Goal: Transaction & Acquisition: Book appointment/travel/reservation

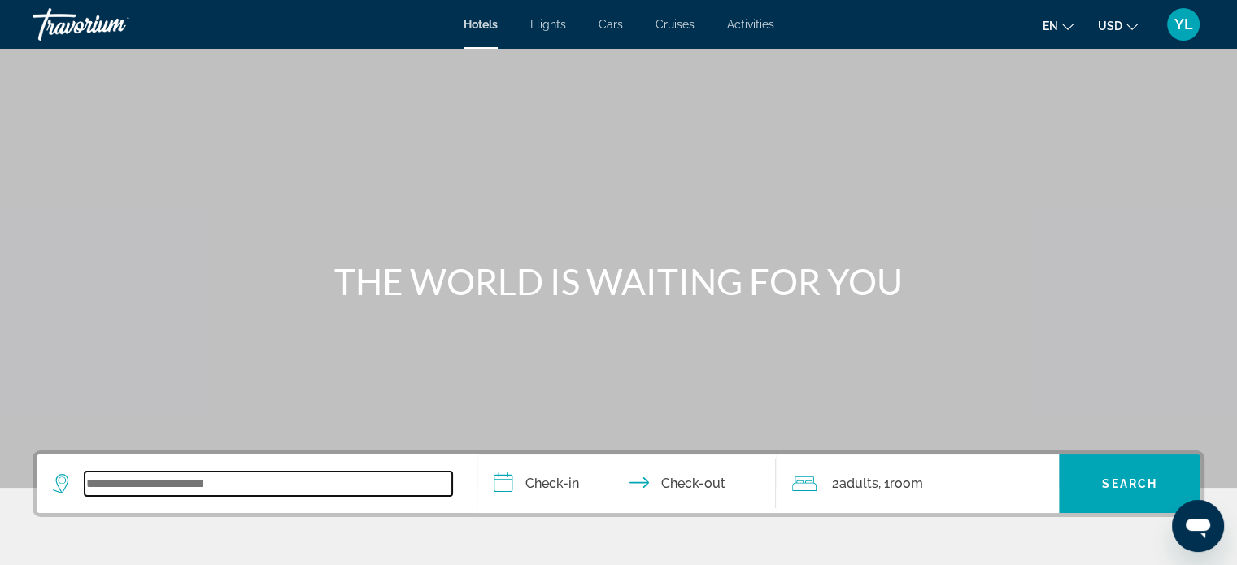
click at [154, 481] on input "Search widget" at bounding box center [269, 484] width 368 height 24
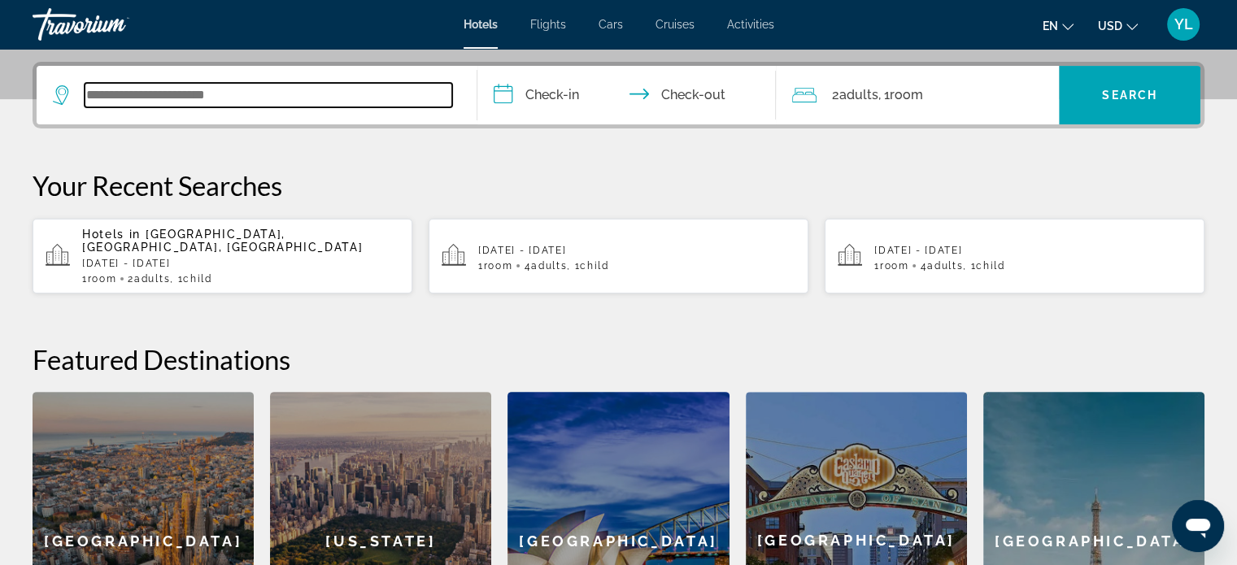
scroll to position [397, 0]
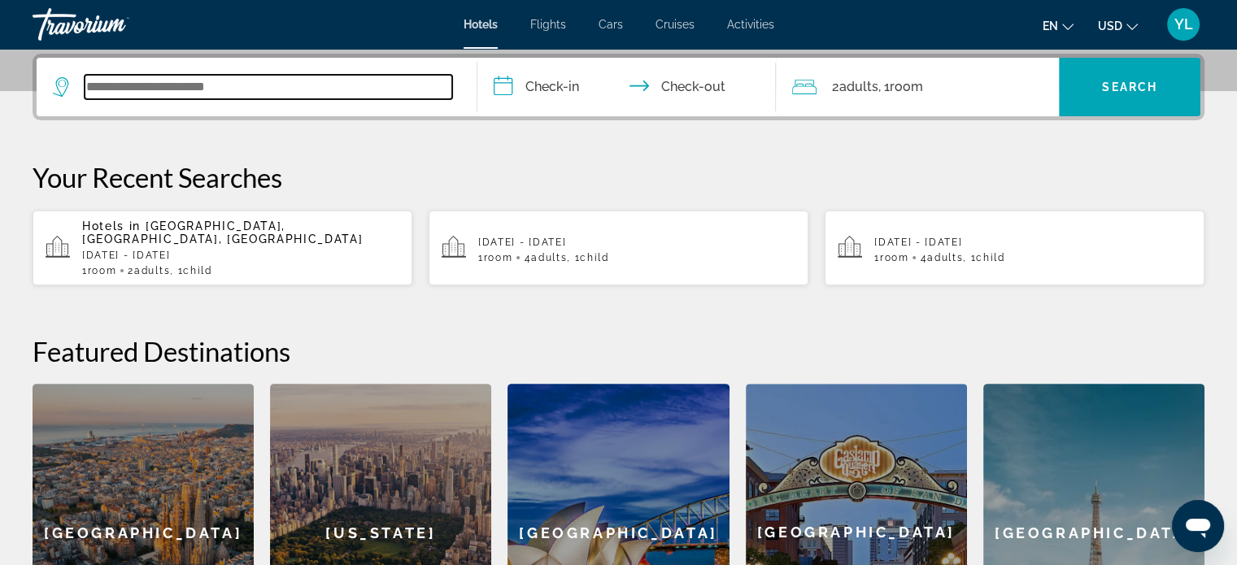
click at [142, 84] on input "Search widget" at bounding box center [269, 87] width 368 height 24
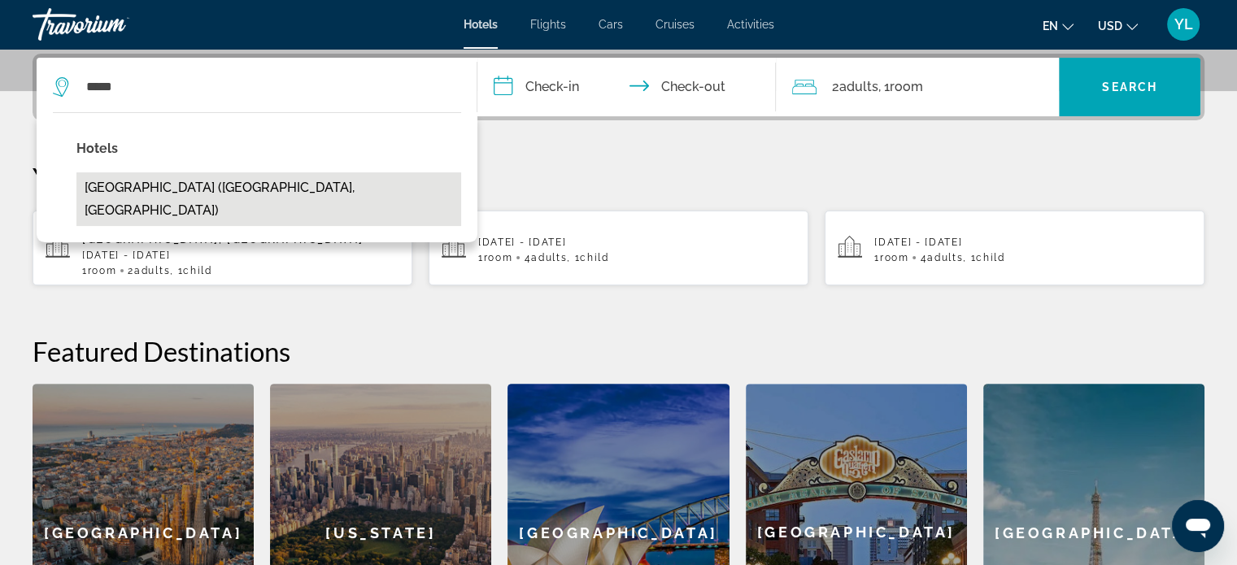
click at [199, 191] on button "[GEOGRAPHIC_DATA] ([GEOGRAPHIC_DATA], [GEOGRAPHIC_DATA])" at bounding box center [268, 199] width 385 height 54
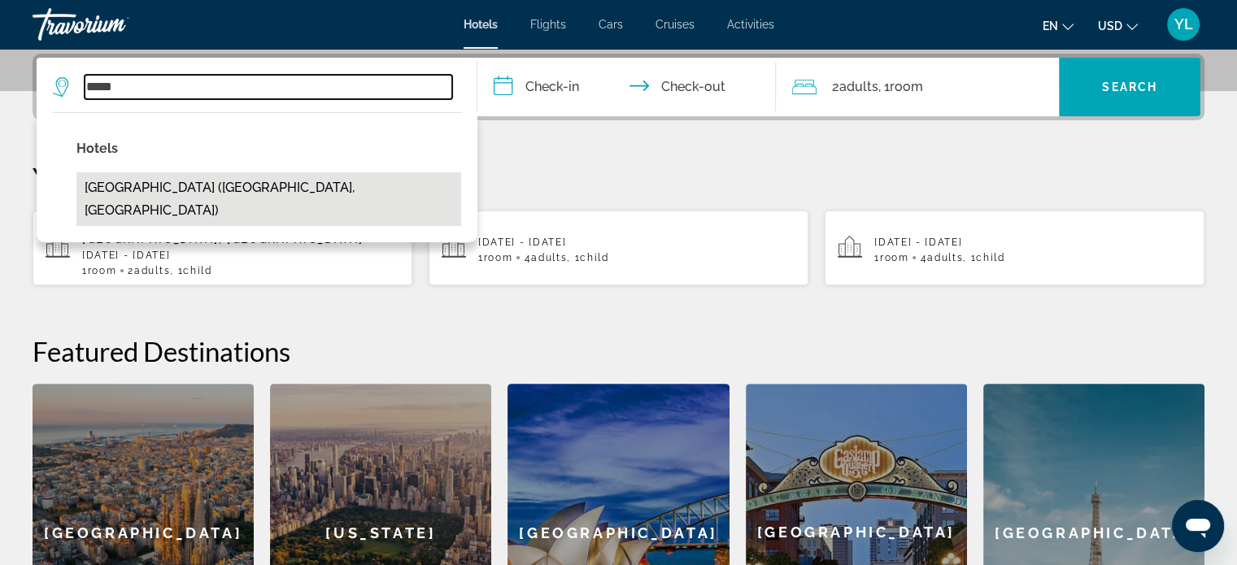
type input "**********"
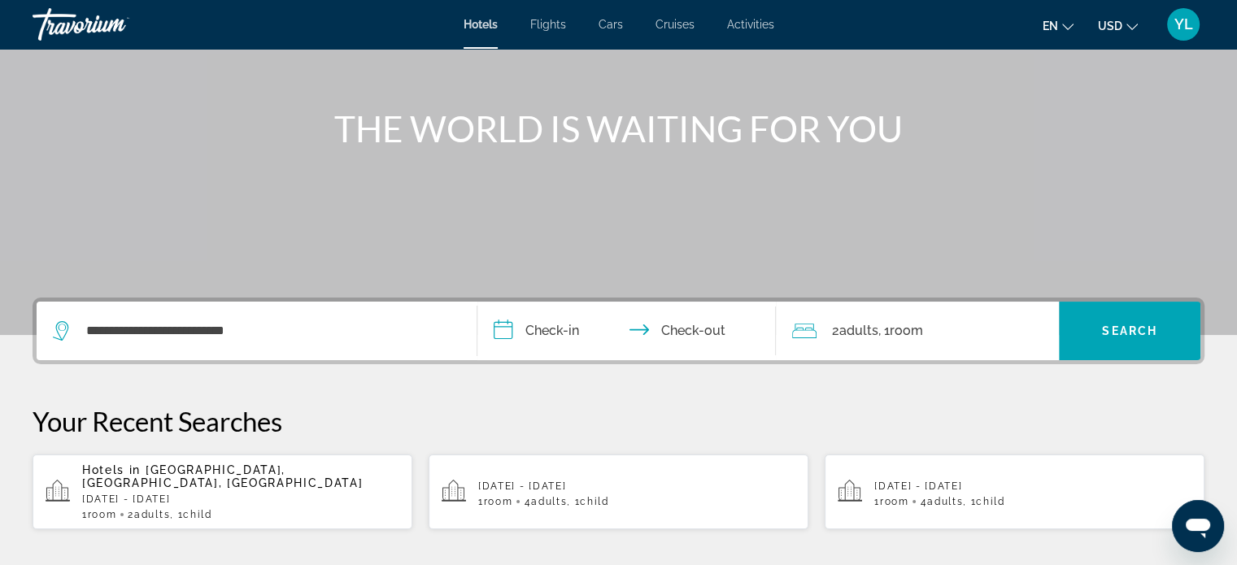
click at [550, 329] on input "**********" at bounding box center [630, 333] width 306 height 63
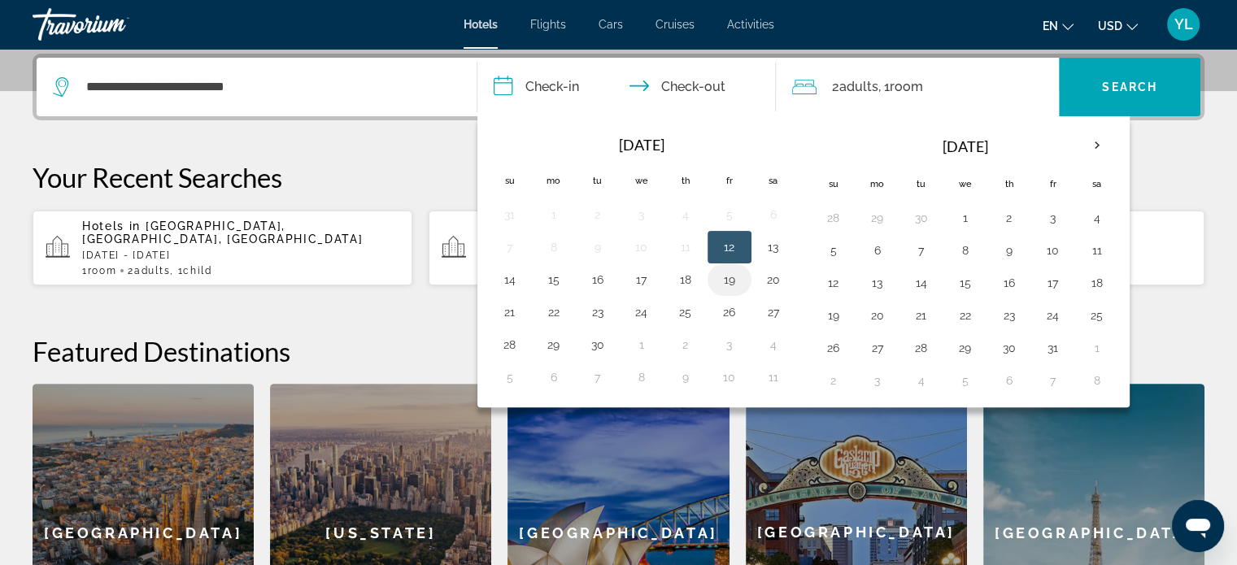
click at [724, 279] on button "19" at bounding box center [729, 279] width 26 height 23
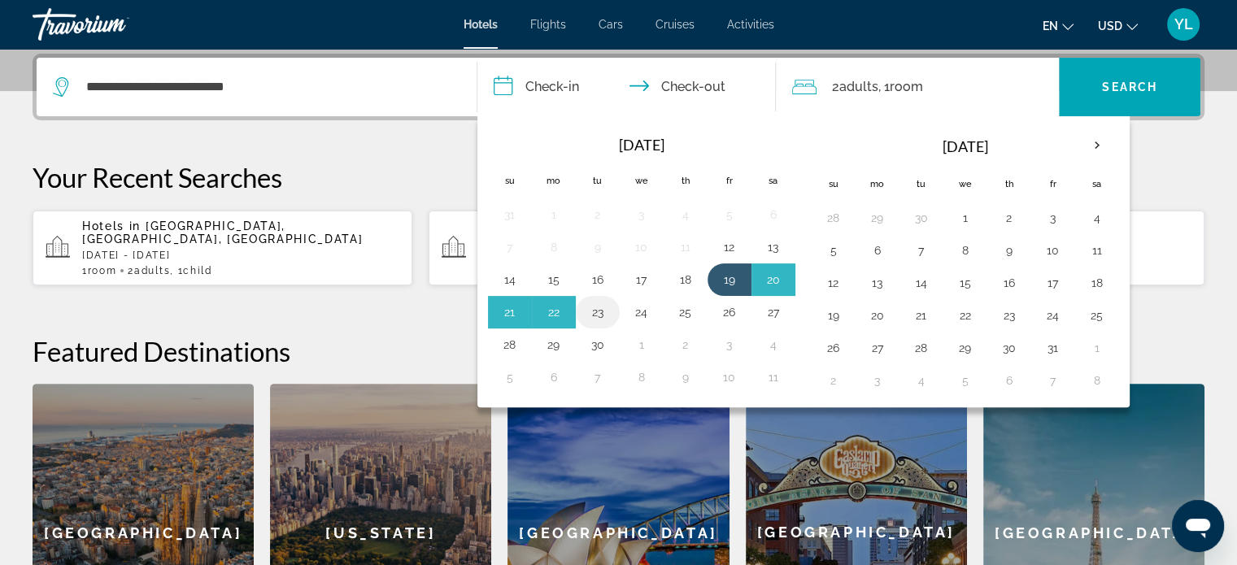
click at [592, 310] on button "23" at bounding box center [598, 312] width 26 height 23
type input "**********"
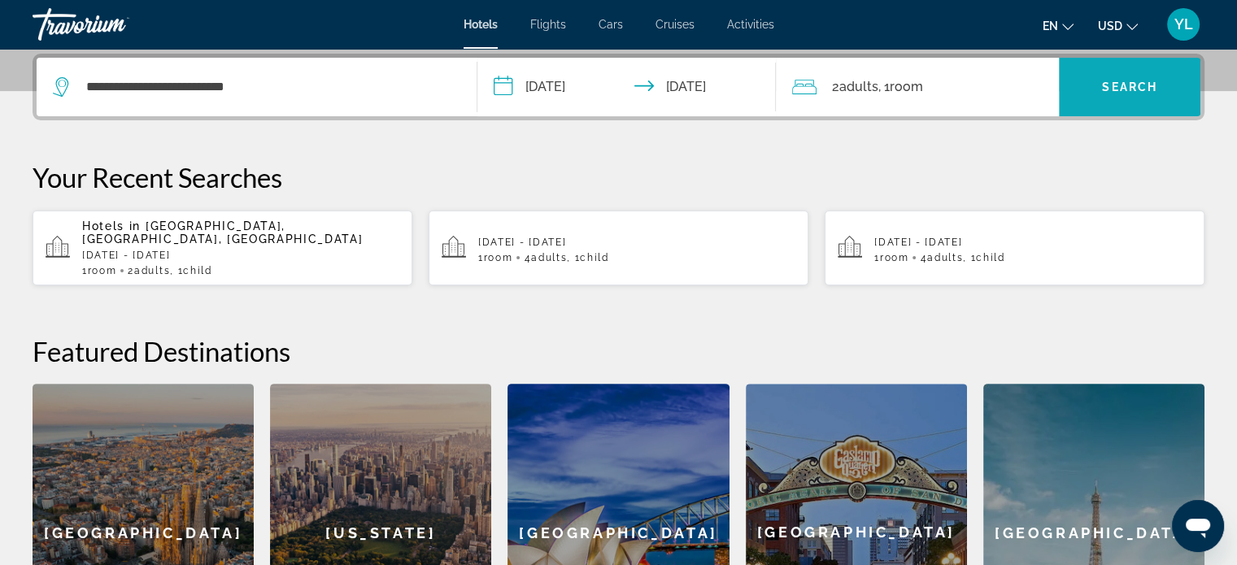
click at [1104, 76] on span "Search widget" at bounding box center [1129, 86] width 141 height 39
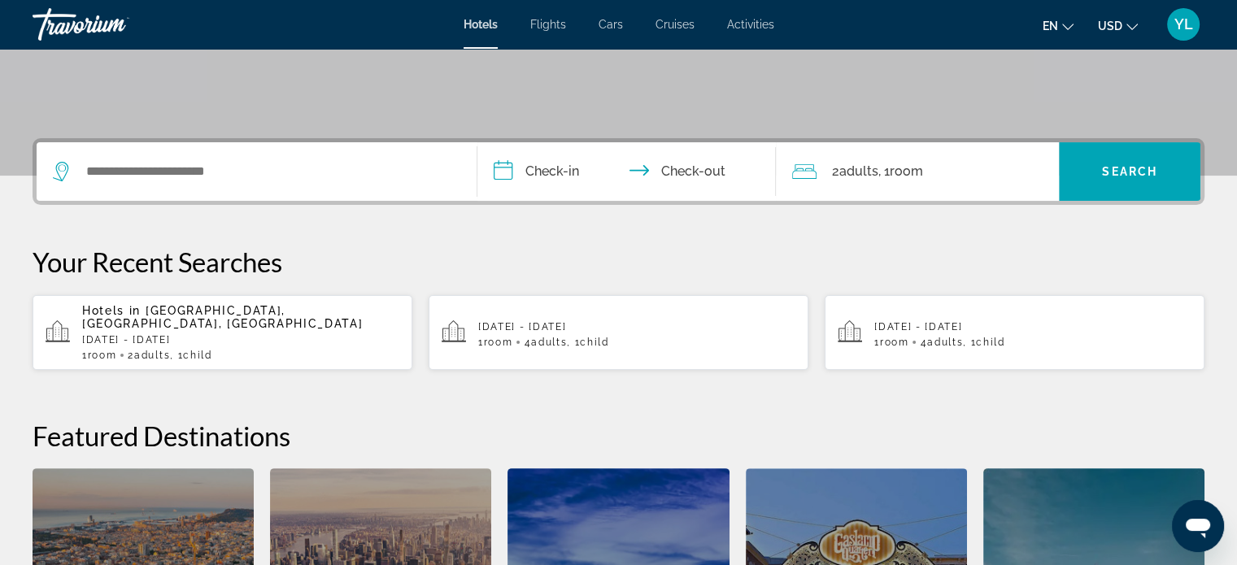
scroll to position [325, 0]
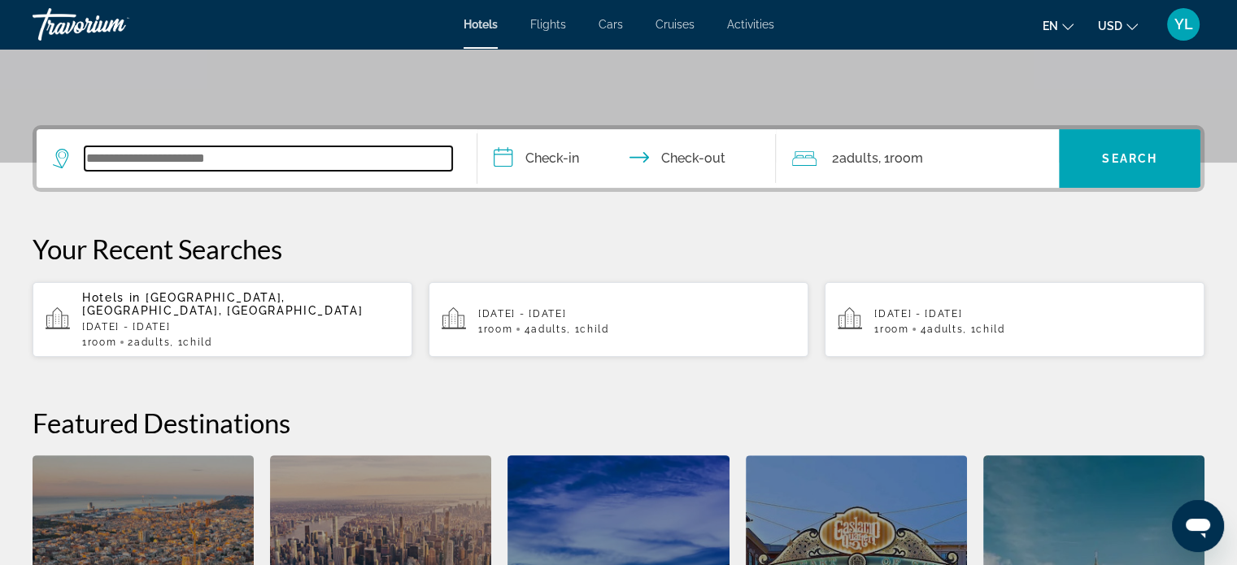
click at [249, 155] on input "Search widget" at bounding box center [269, 158] width 368 height 24
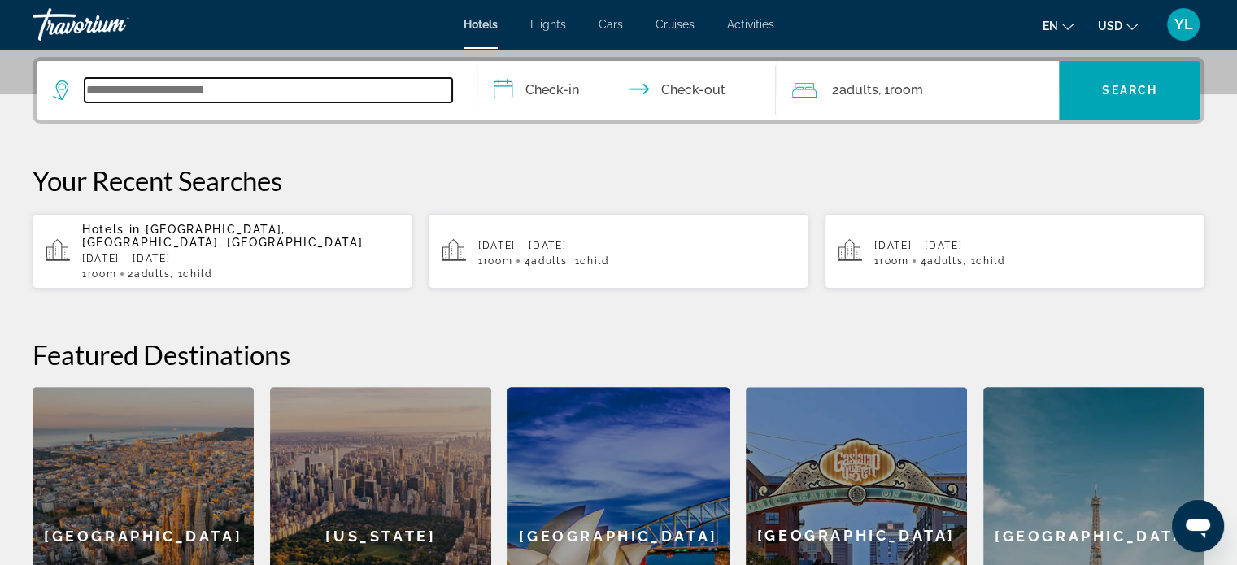
scroll to position [397, 0]
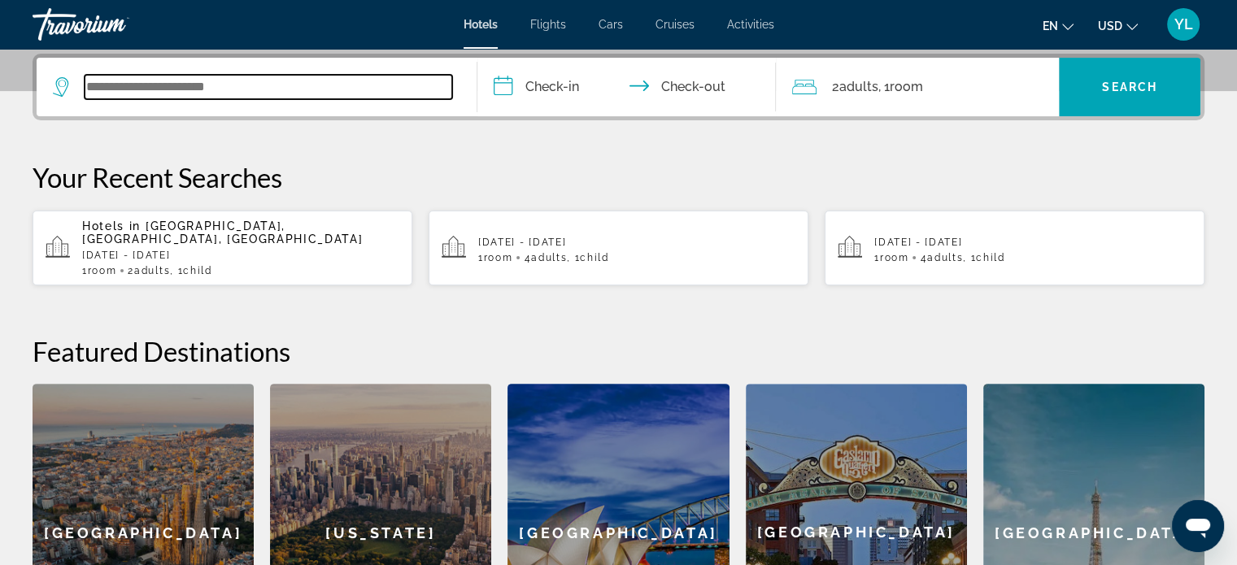
click at [201, 93] on input "Search widget" at bounding box center [269, 87] width 368 height 24
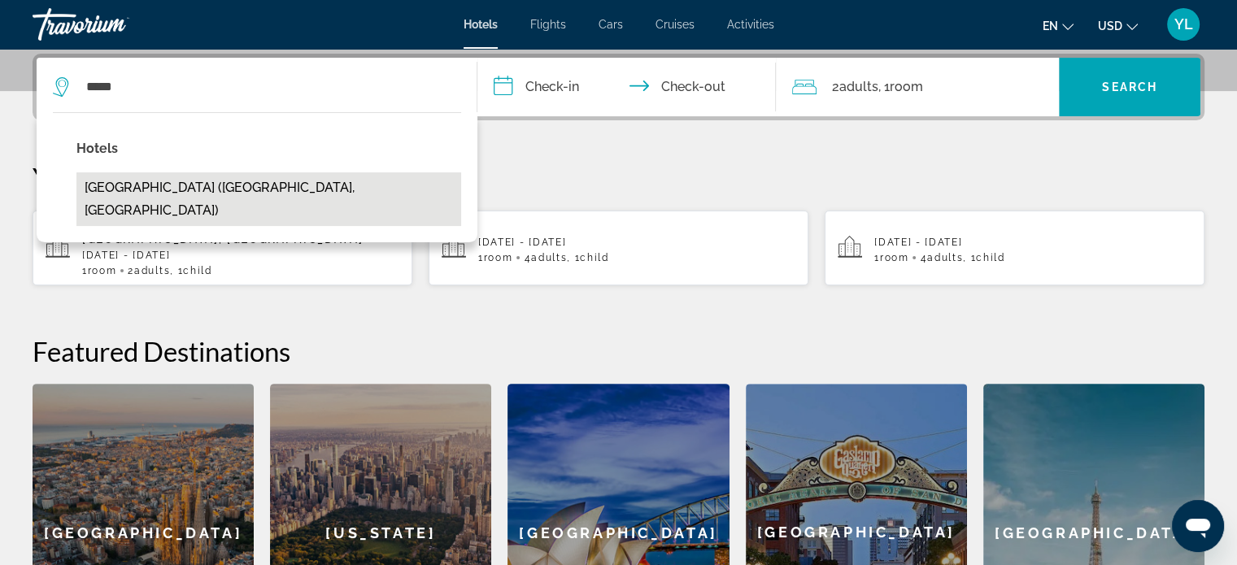
click at [155, 185] on button "[GEOGRAPHIC_DATA] ([GEOGRAPHIC_DATA], [GEOGRAPHIC_DATA])" at bounding box center [268, 199] width 385 height 54
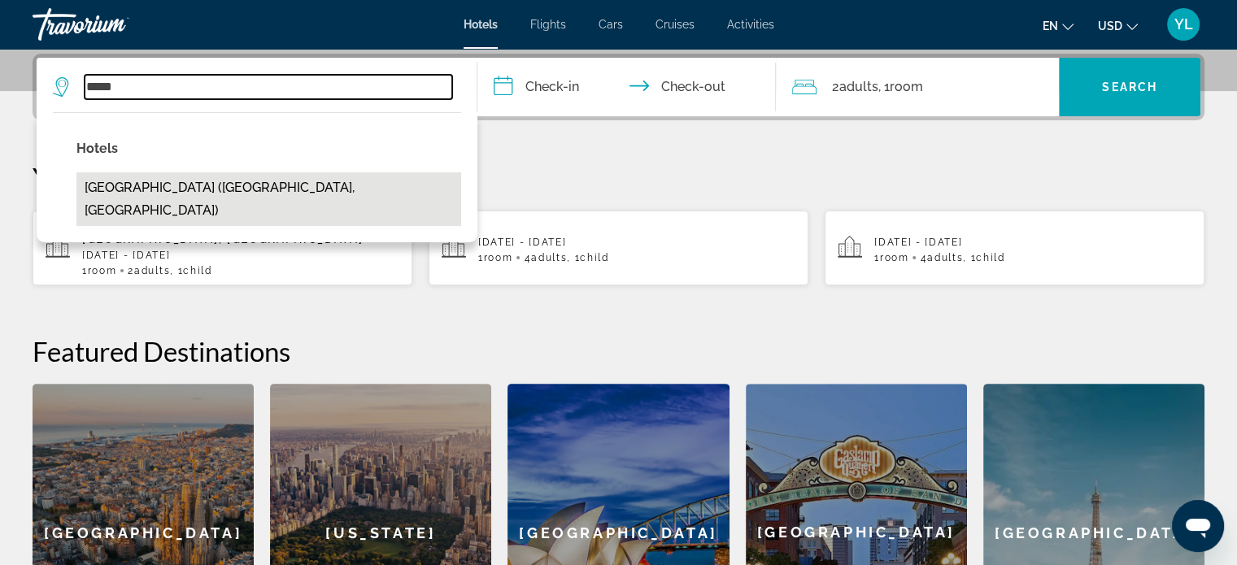
type input "**********"
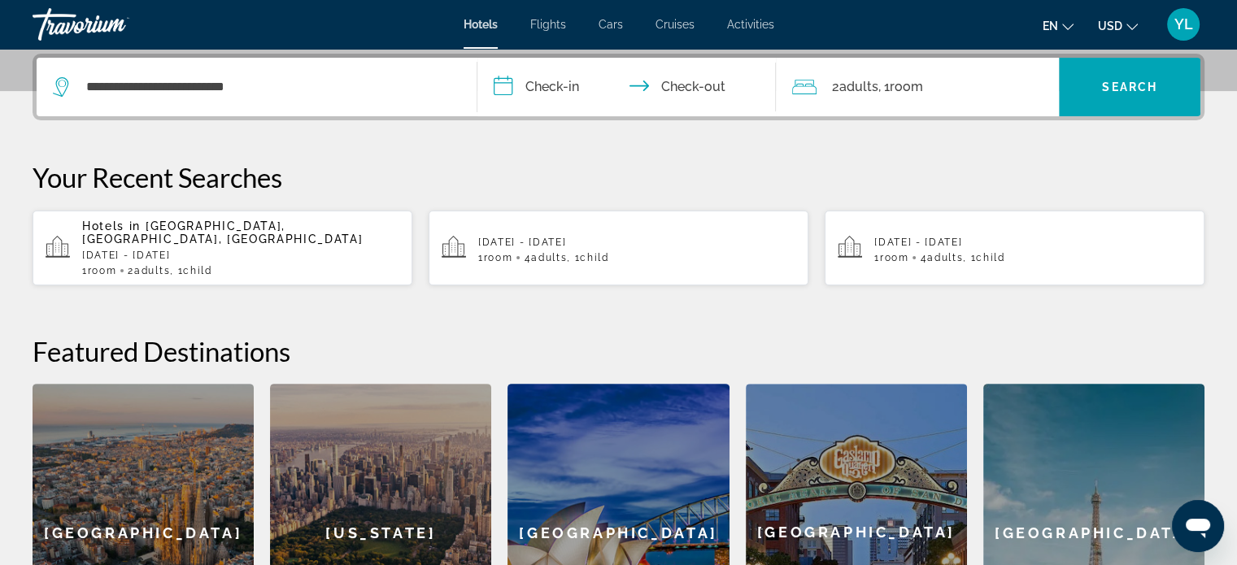
drag, startPoint x: 543, startPoint y: 74, endPoint x: 553, endPoint y: 64, distance: 13.8
click at [553, 67] on input "**********" at bounding box center [630, 89] width 306 height 63
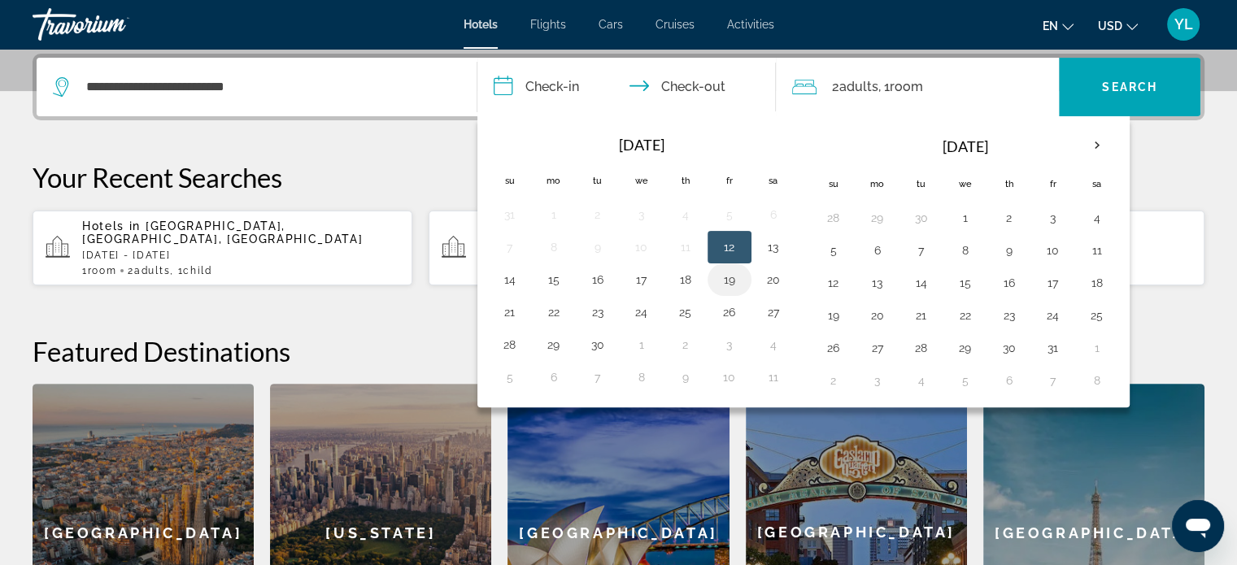
click at [728, 276] on button "19" at bounding box center [729, 279] width 26 height 23
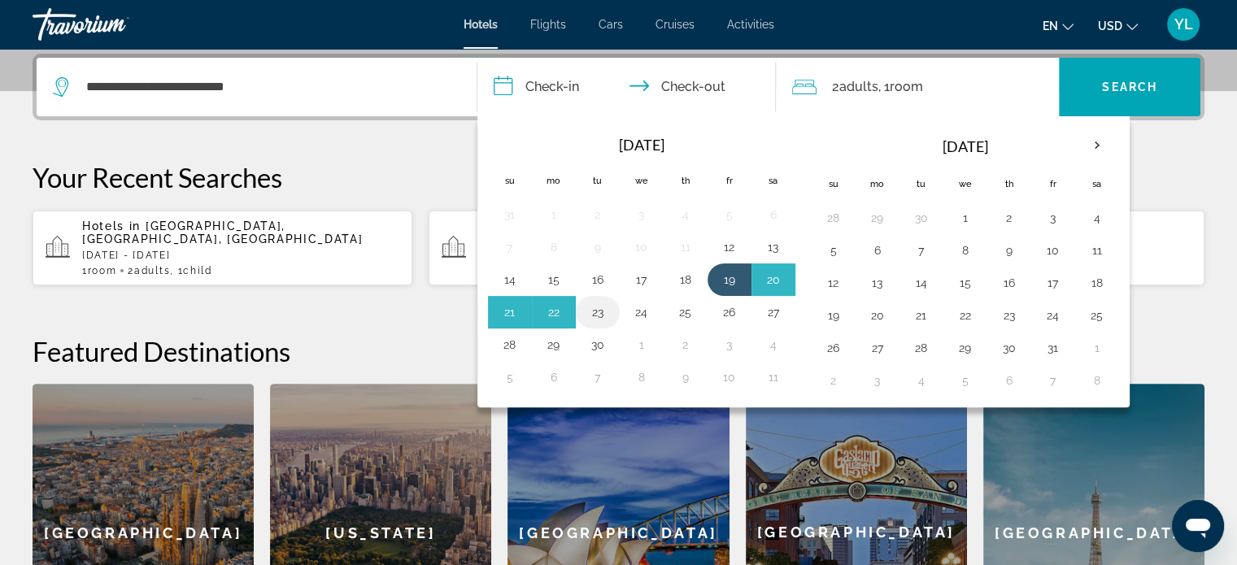
click at [599, 309] on button "23" at bounding box center [598, 312] width 26 height 23
type input "**********"
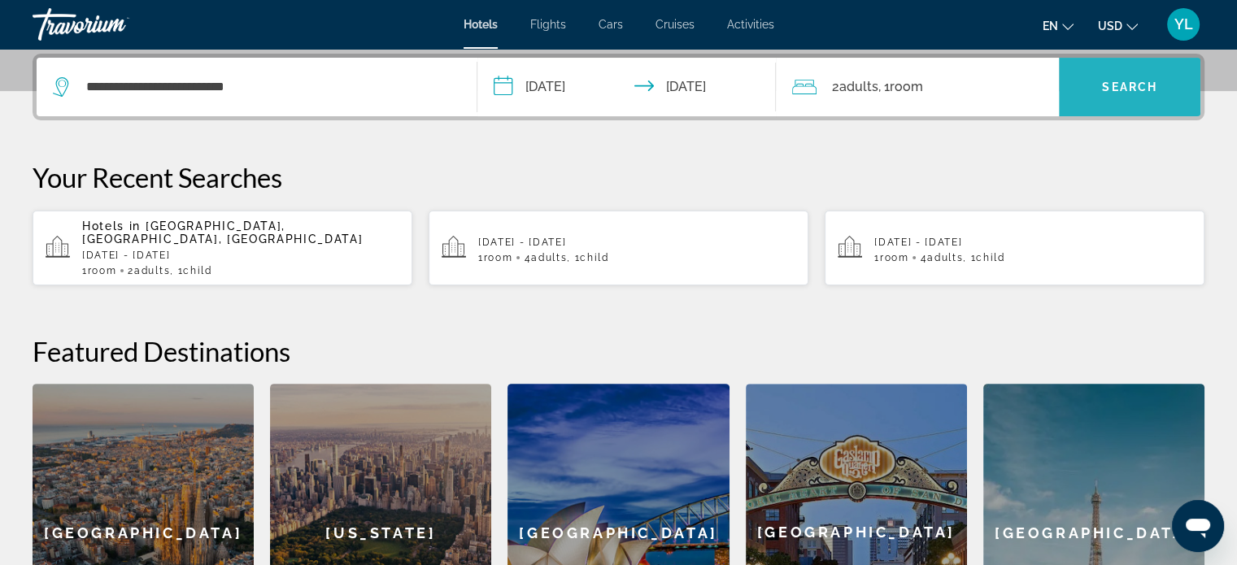
click at [1139, 76] on span "Search widget" at bounding box center [1129, 86] width 141 height 39
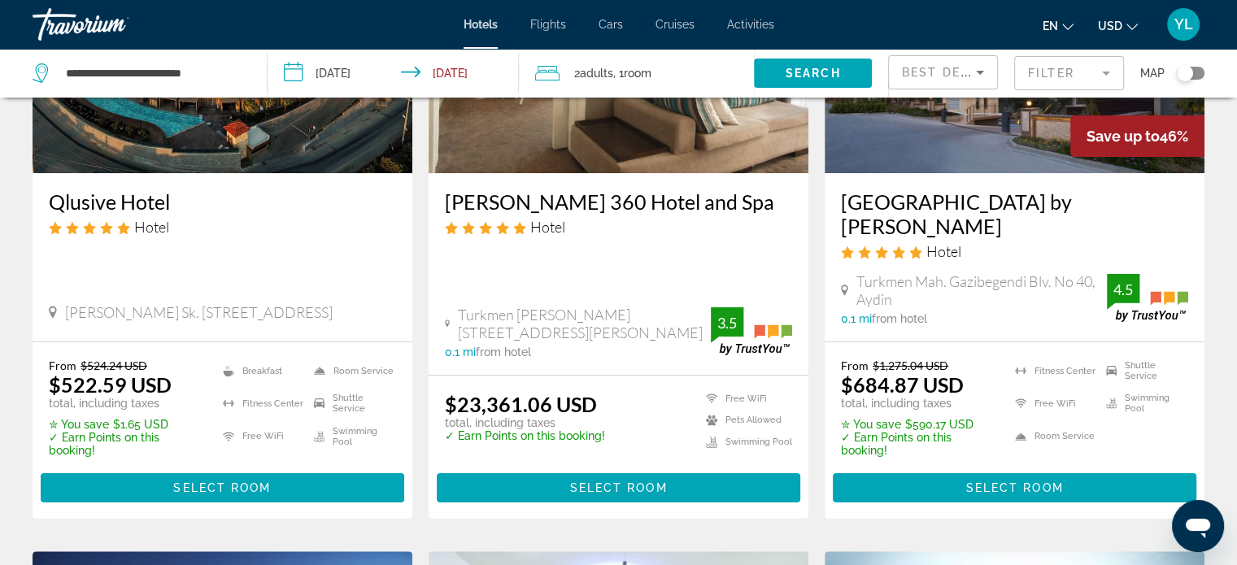
scroll to position [244, 0]
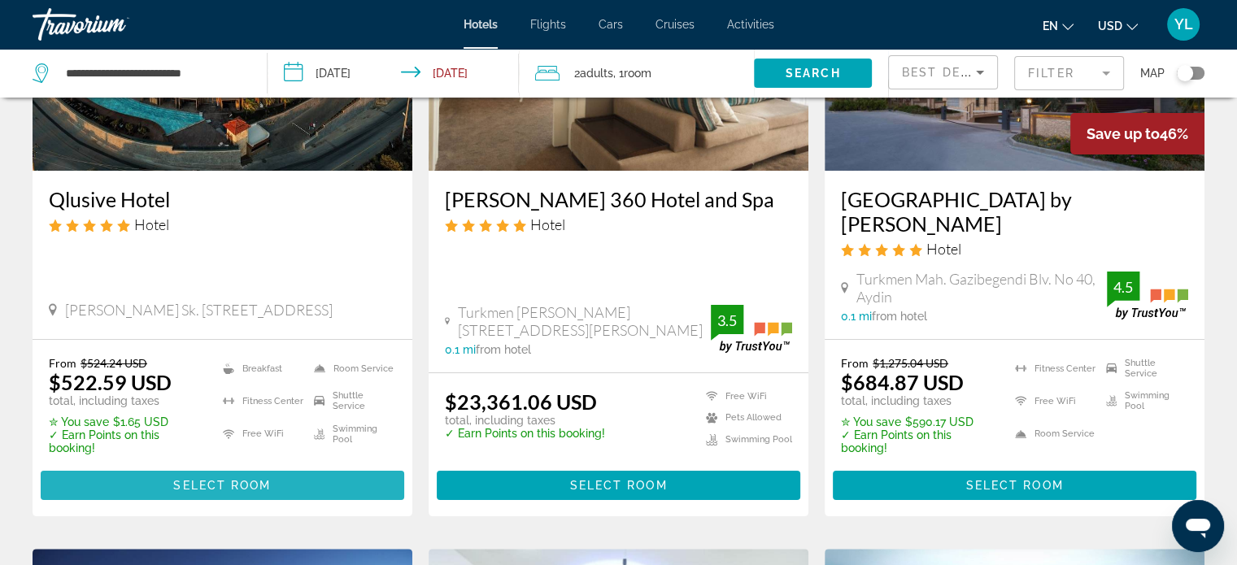
click at [216, 468] on span "Main content" at bounding box center [222, 485] width 363 height 39
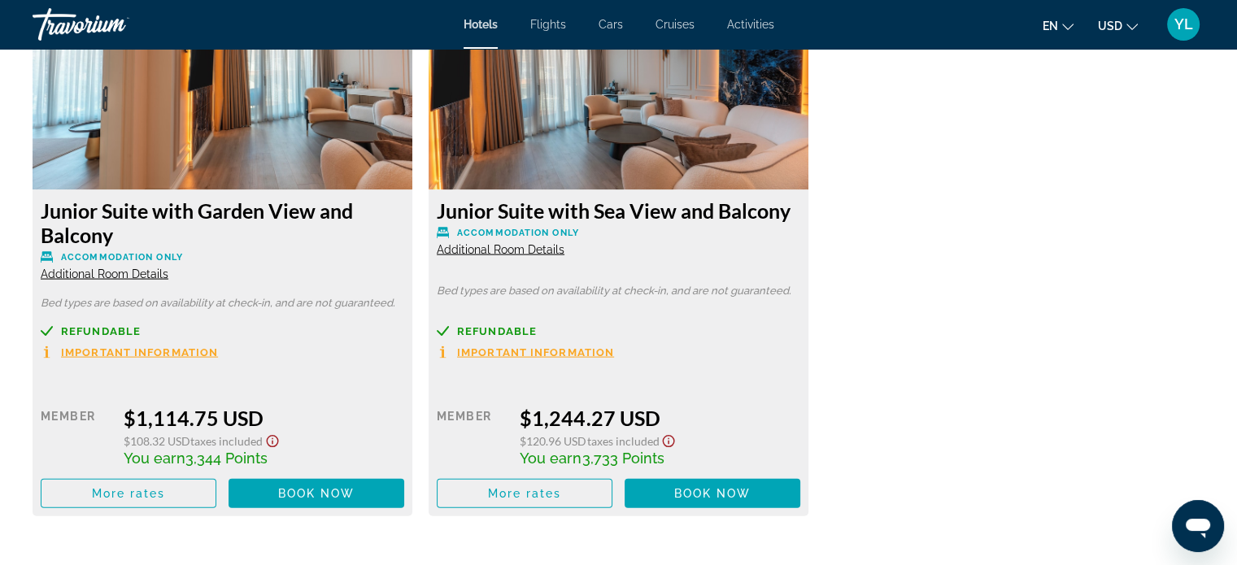
scroll to position [3397, 0]
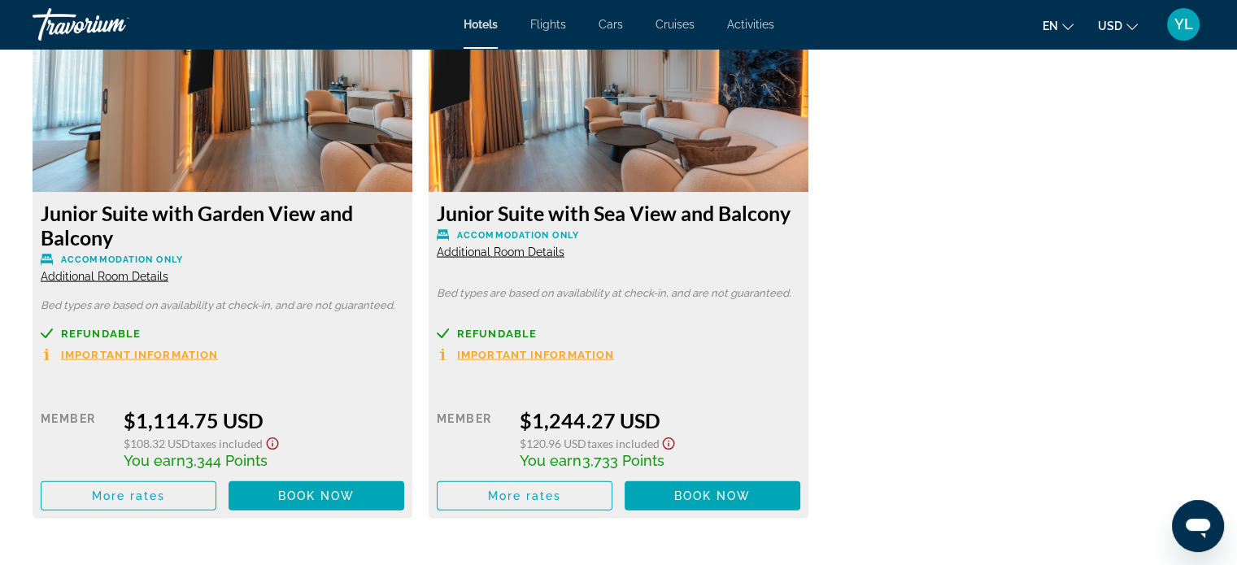
click at [591, 242] on p "Accommodation Only" at bounding box center [618, 235] width 363 height 12
click at [622, 165] on img "Main content" at bounding box center [619, 90] width 380 height 203
click at [573, 193] on img "Main content" at bounding box center [619, 90] width 380 height 203
click at [570, 297] on div "Junior Suite with Sea View and Balcony Accommodation Only Additional Room Detai…" at bounding box center [619, 356] width 380 height 326
drag, startPoint x: 553, startPoint y: 363, endPoint x: 580, endPoint y: 375, distance: 29.2
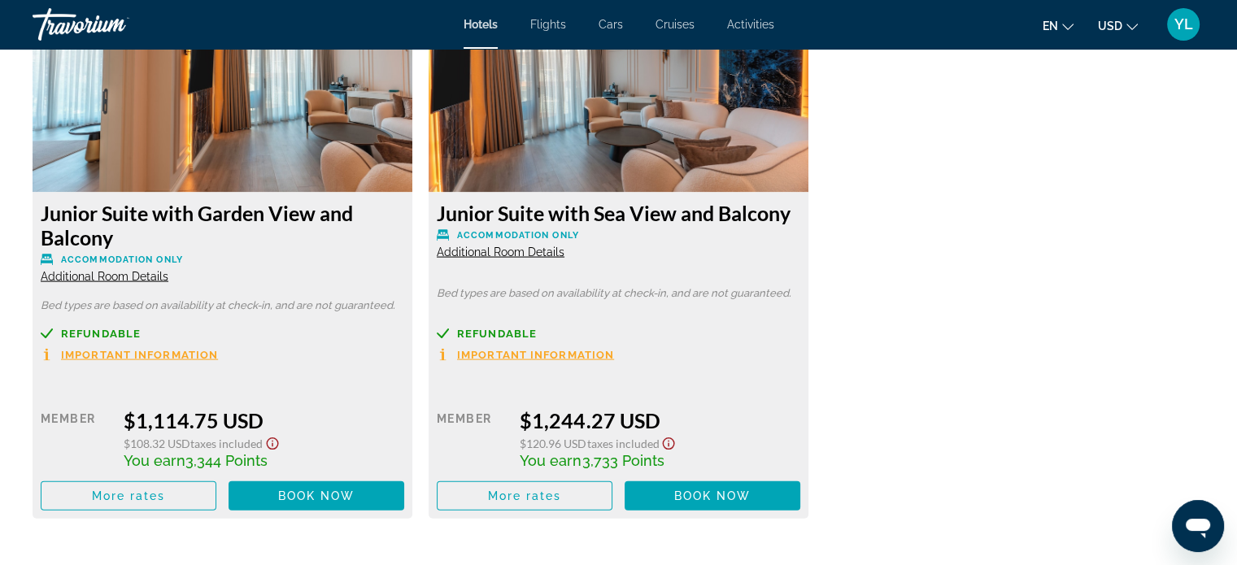
click at [554, 340] on div "Refundable" at bounding box center [618, 334] width 363 height 12
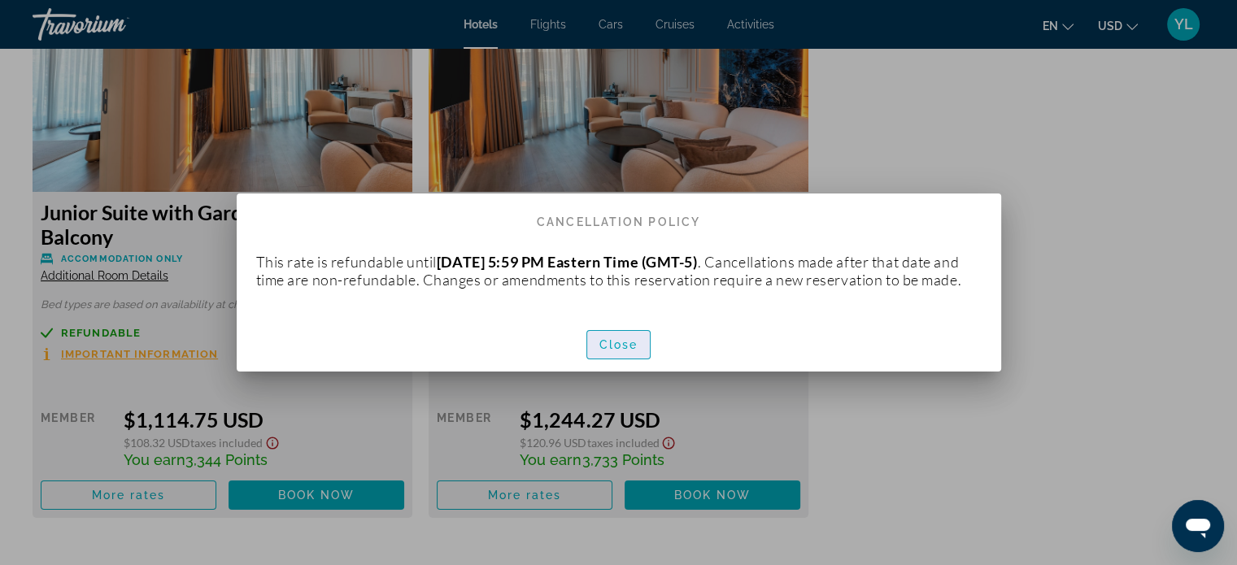
click at [621, 364] on span "button" at bounding box center [618, 344] width 63 height 39
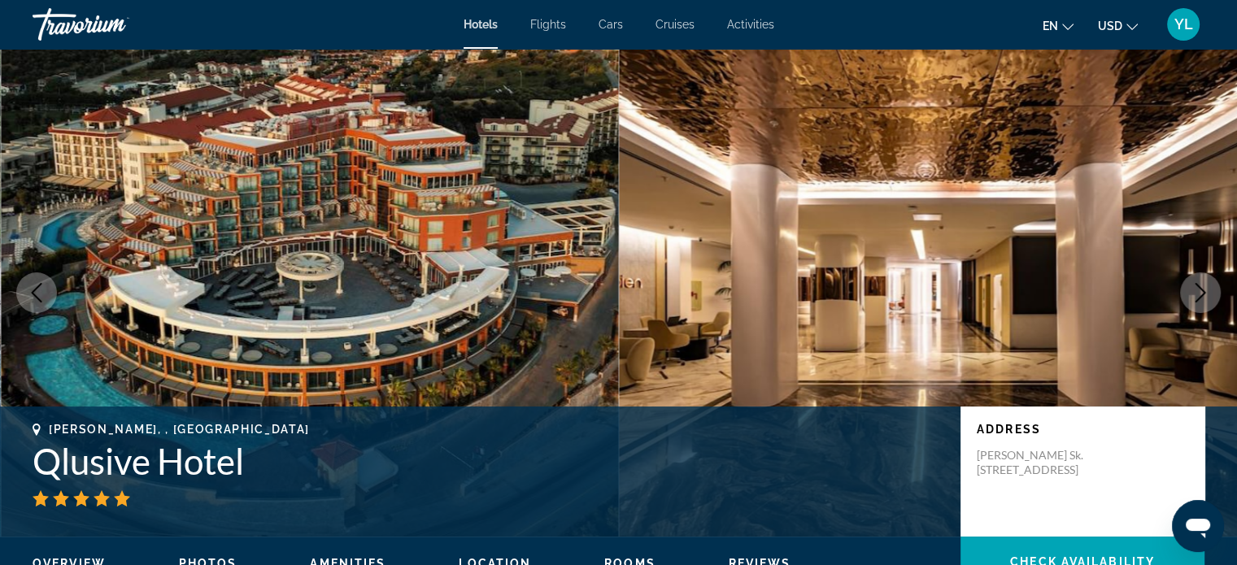
scroll to position [3397, 0]
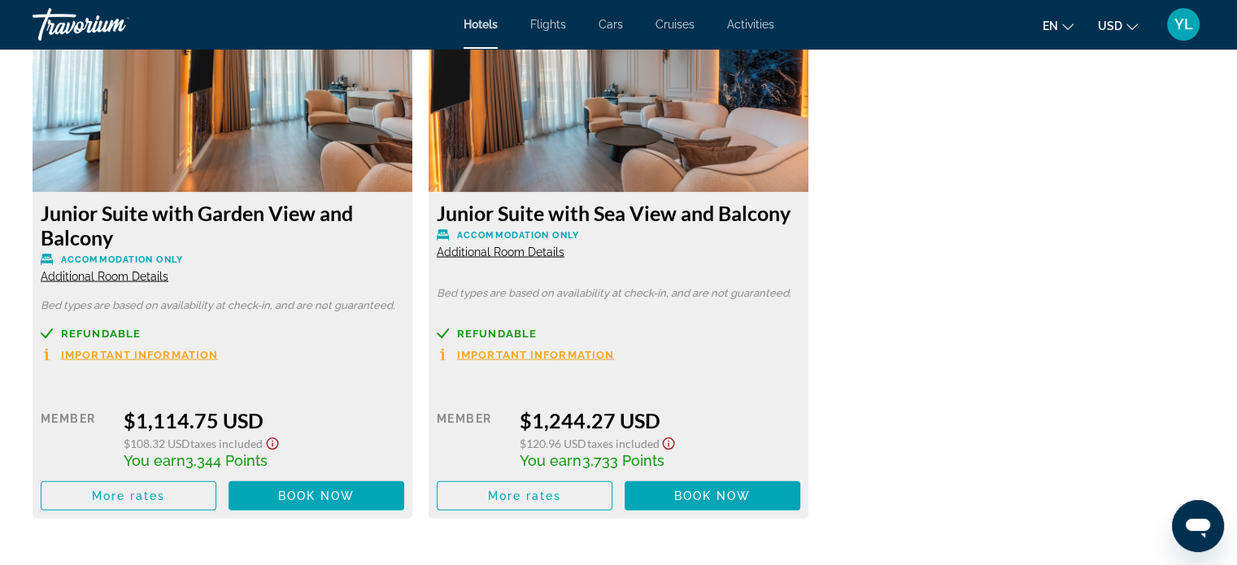
click at [543, 259] on span "Additional Room Details" at bounding box center [501, 252] width 128 height 13
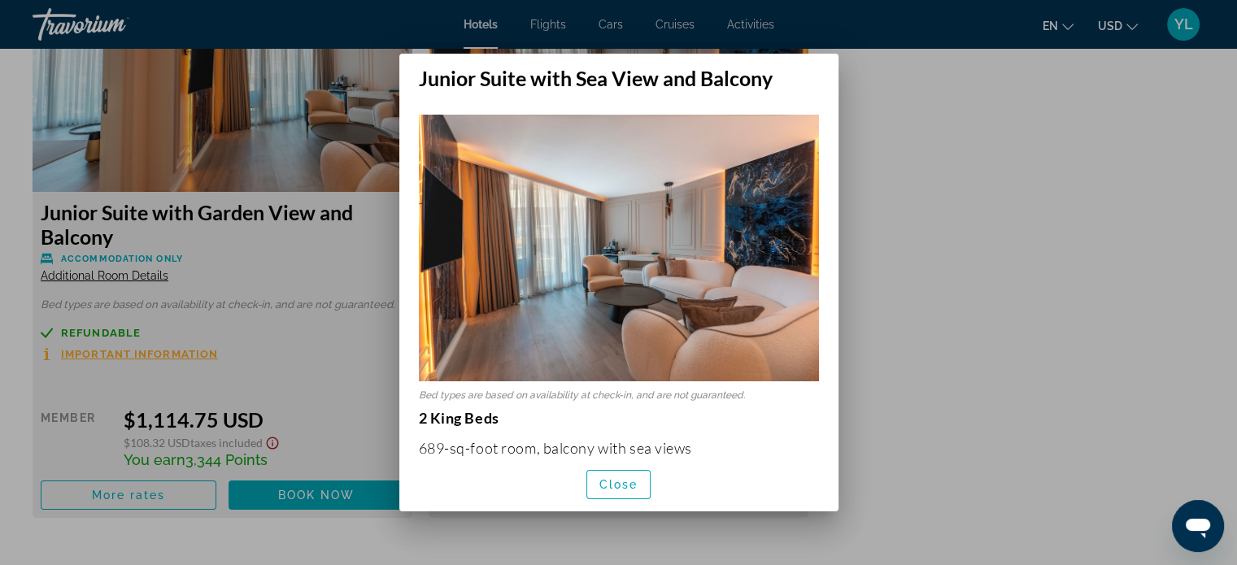
scroll to position [0, 0]
click at [992, 179] on div at bounding box center [618, 282] width 1237 height 565
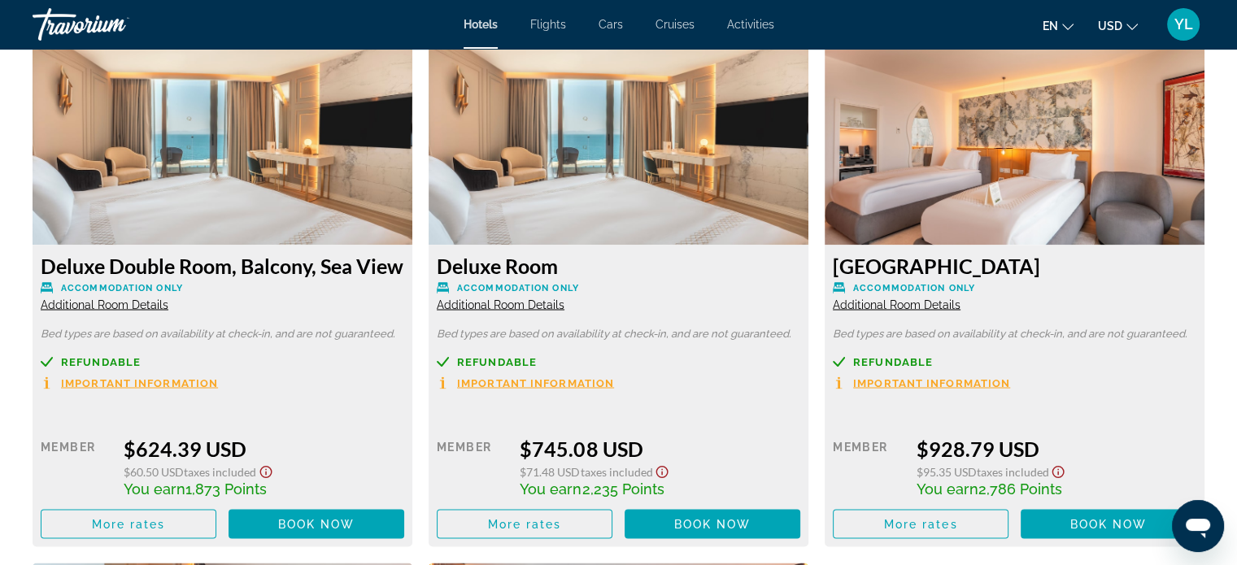
scroll to position [2827, 0]
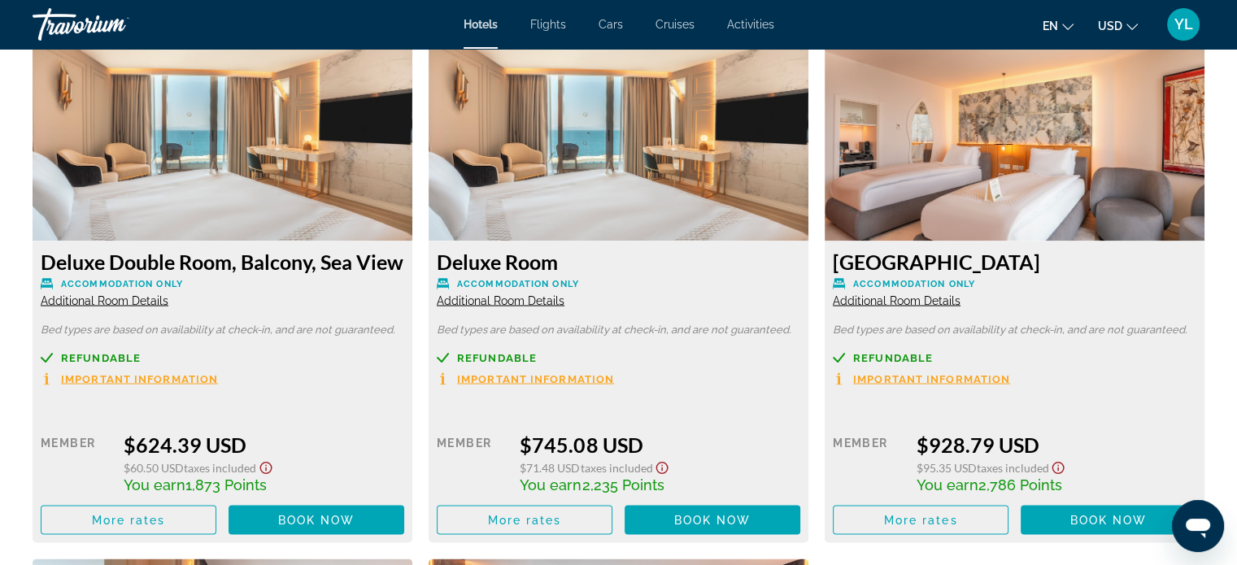
click at [207, 182] on img "Main content" at bounding box center [223, 138] width 380 height 203
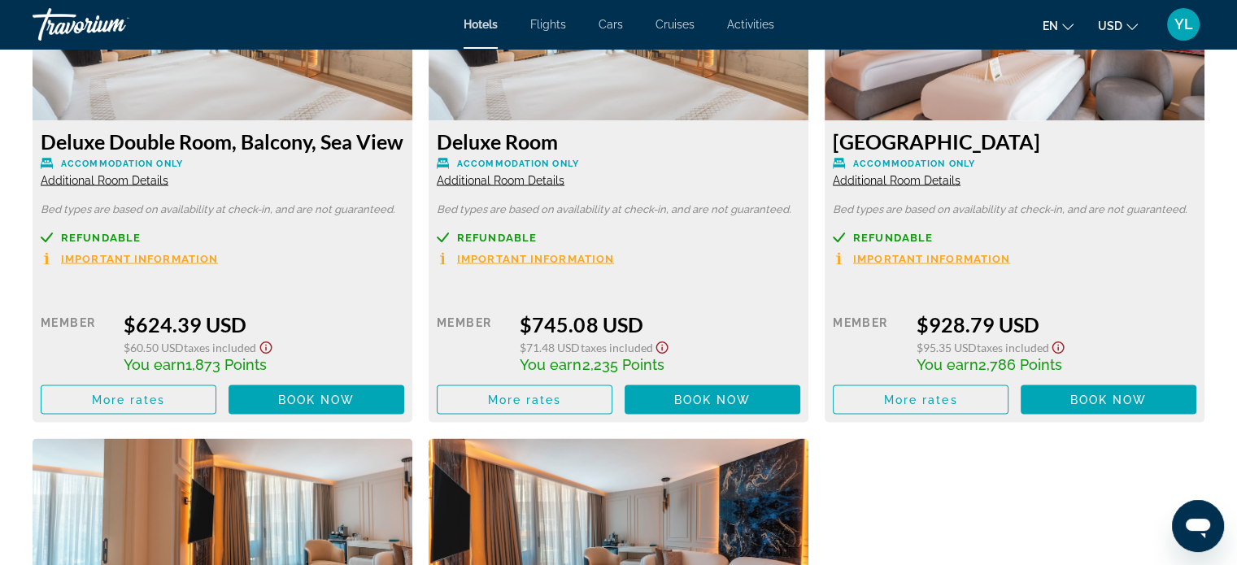
scroll to position [2909, 0]
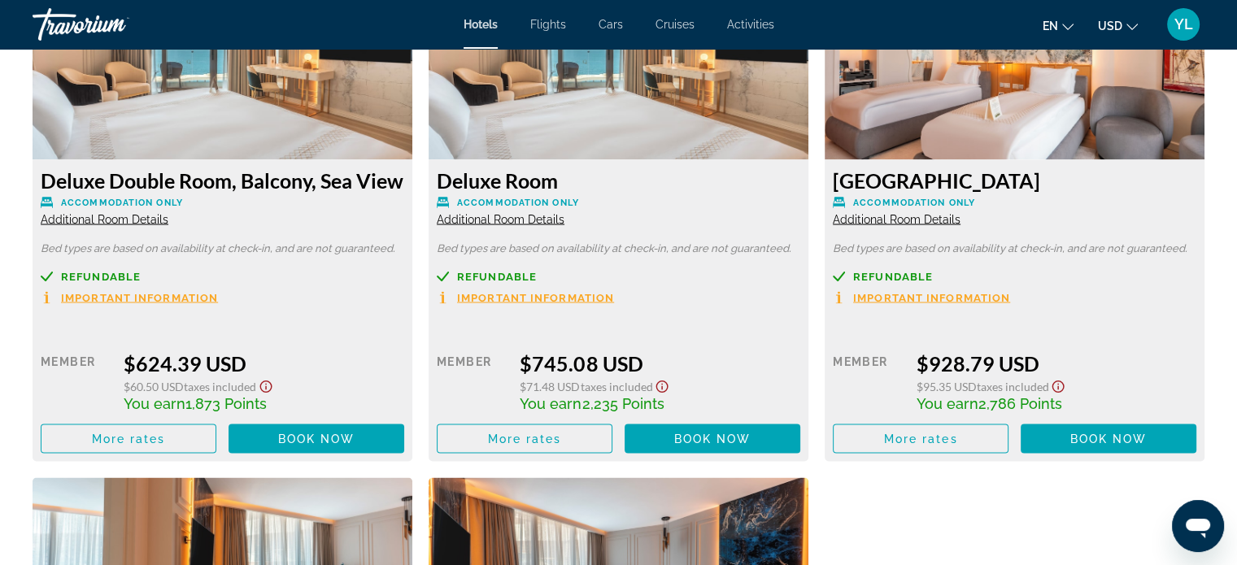
click at [112, 225] on span "Additional Room Details" at bounding box center [105, 218] width 128 height 13
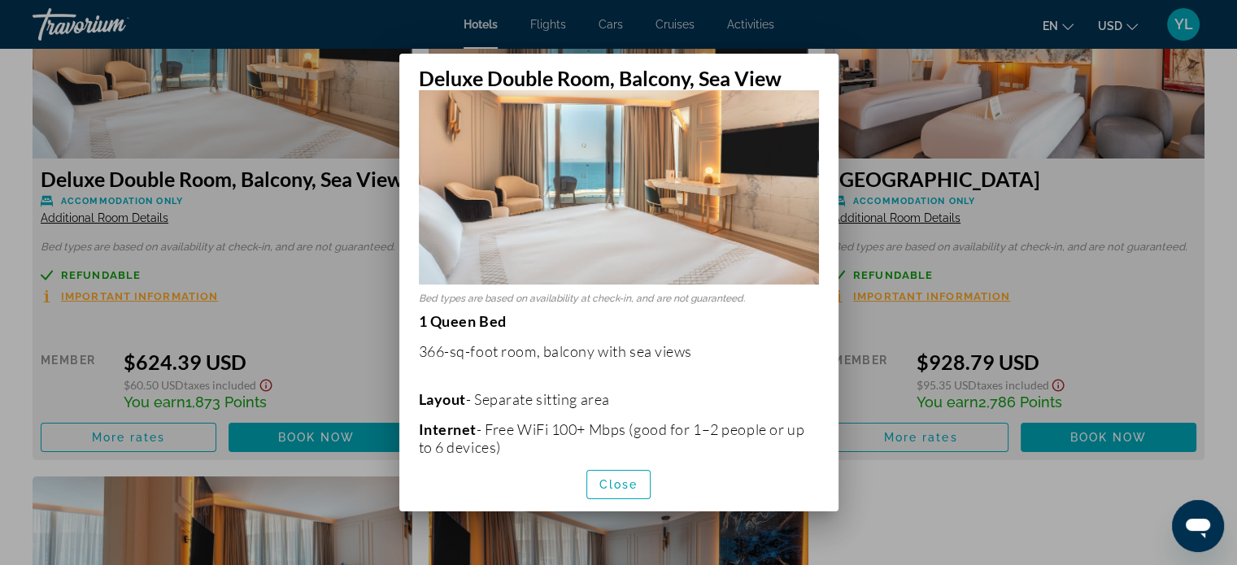
scroll to position [81, 0]
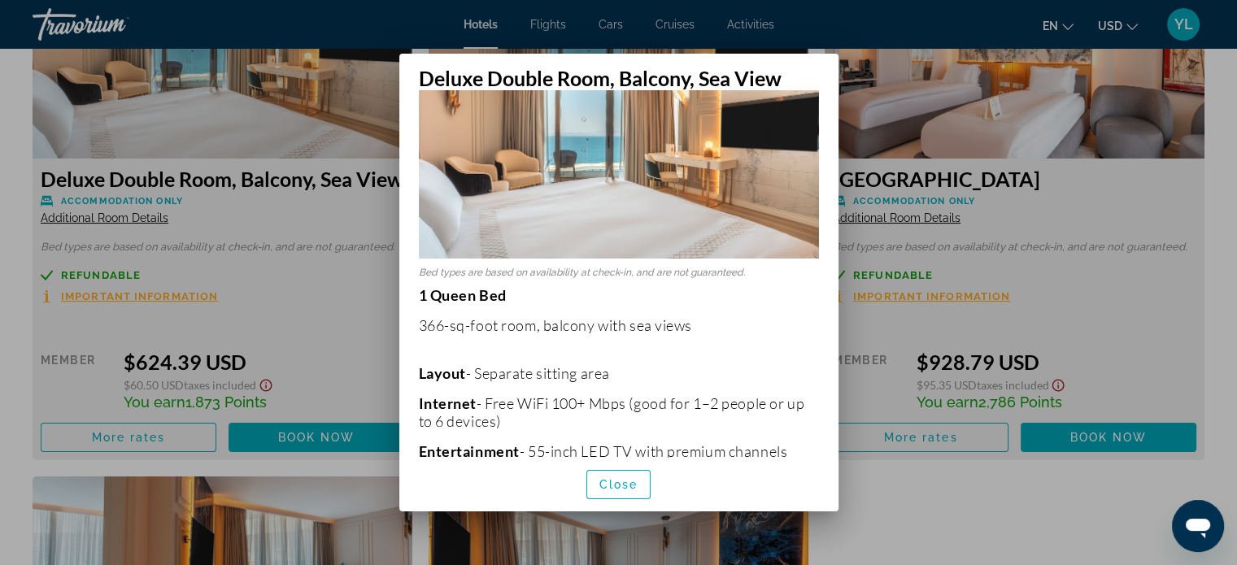
click at [319, 314] on div at bounding box center [618, 282] width 1237 height 565
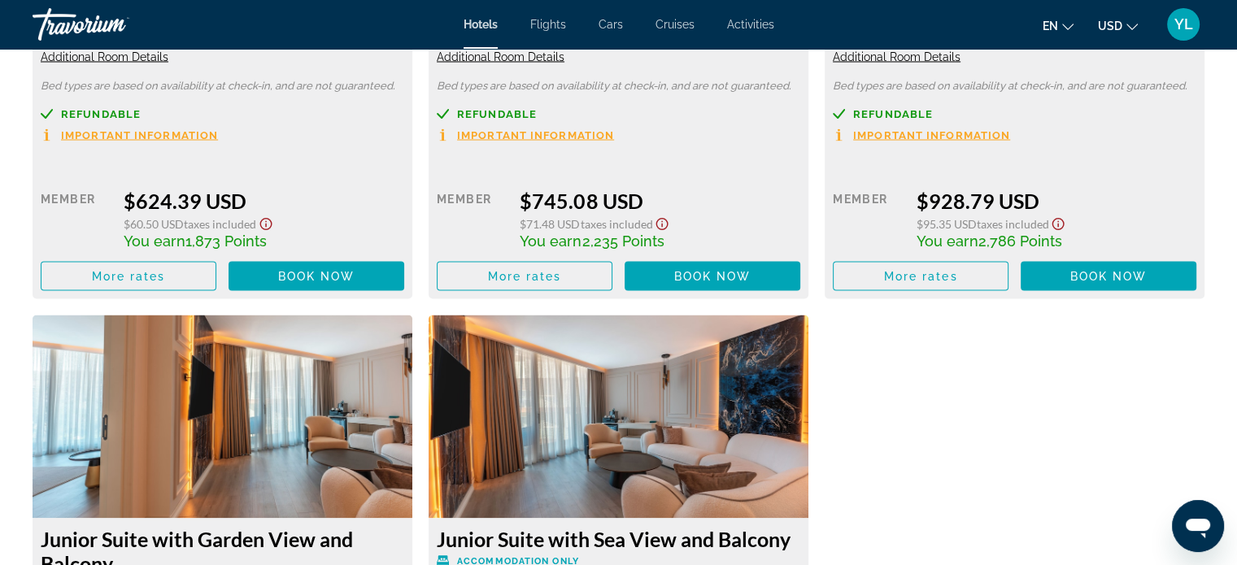
scroll to position [3478, 0]
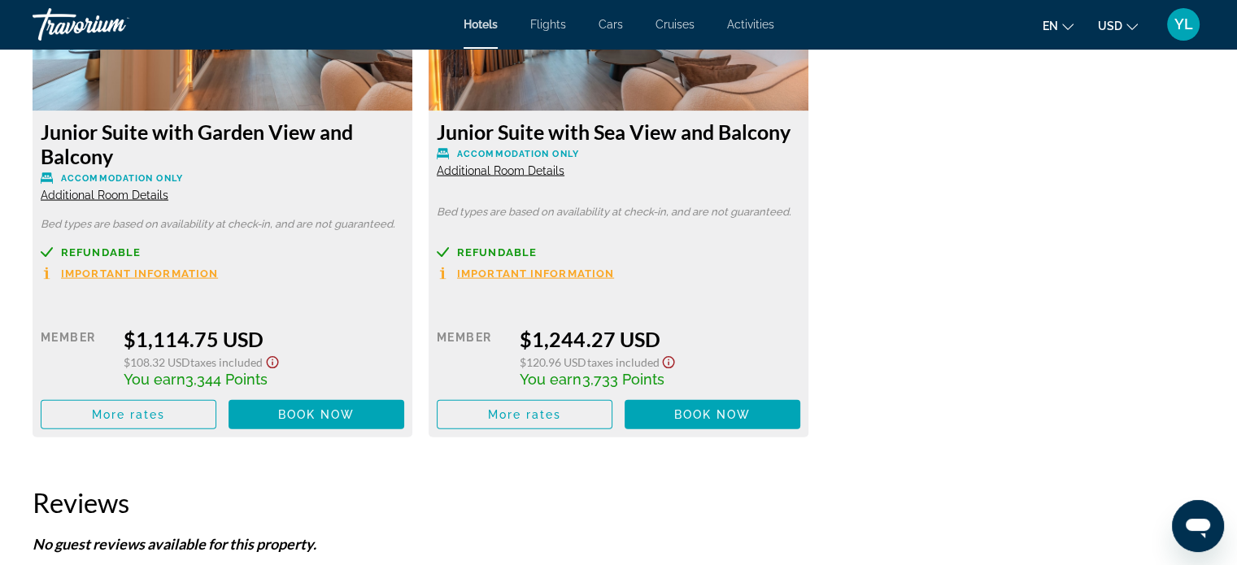
click at [481, 177] on span "Additional Room Details" at bounding box center [501, 170] width 128 height 13
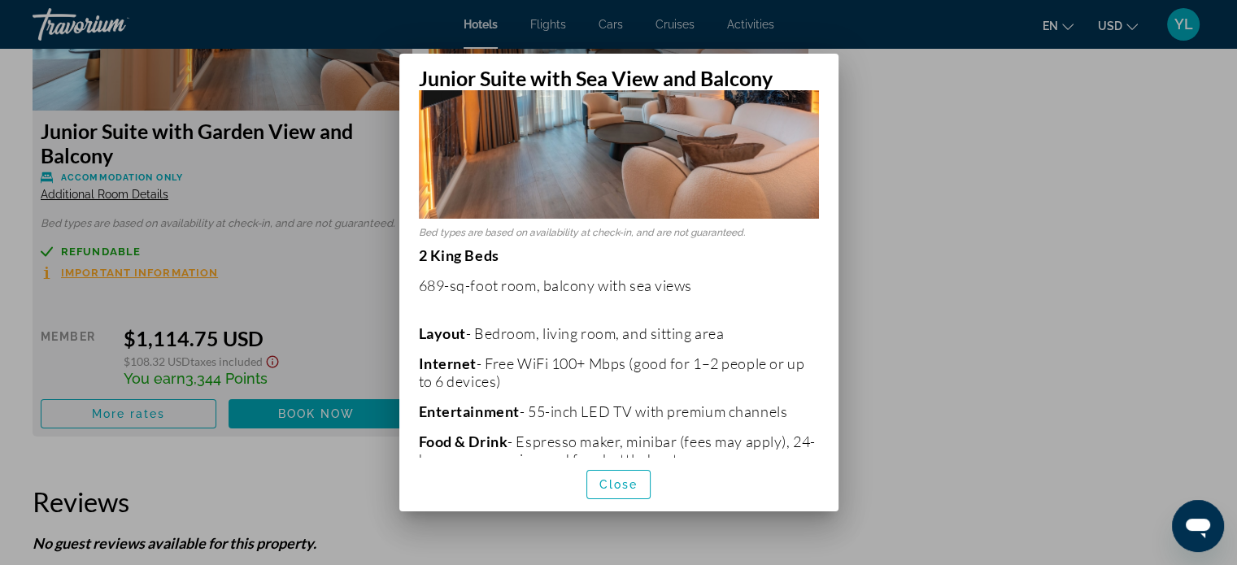
scroll to position [0, 0]
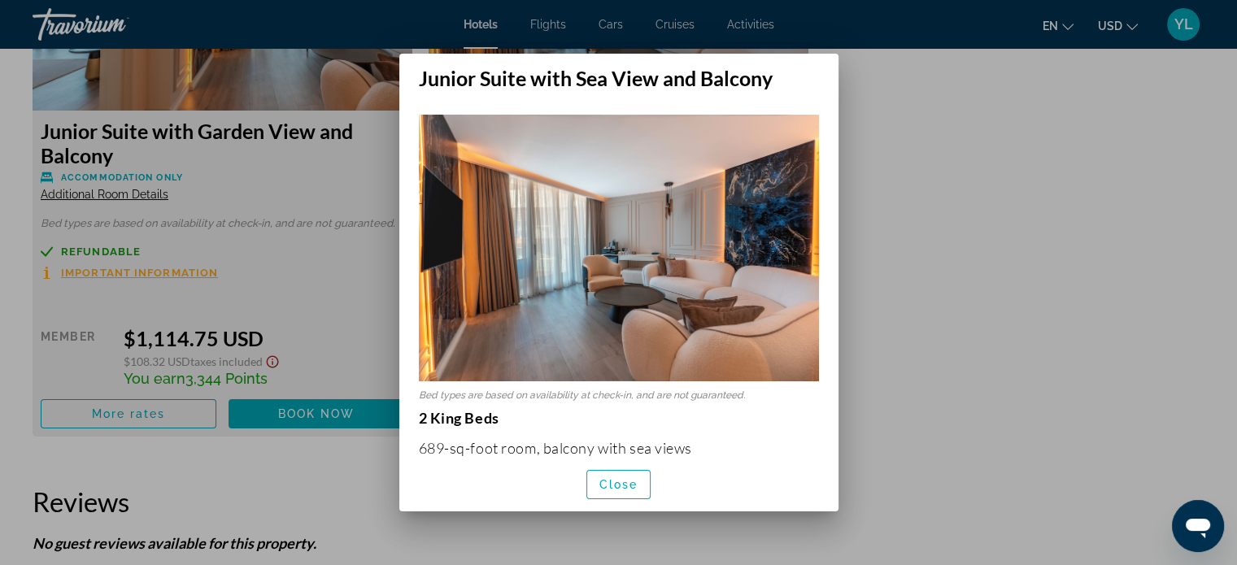
click at [911, 255] on div at bounding box center [618, 282] width 1237 height 565
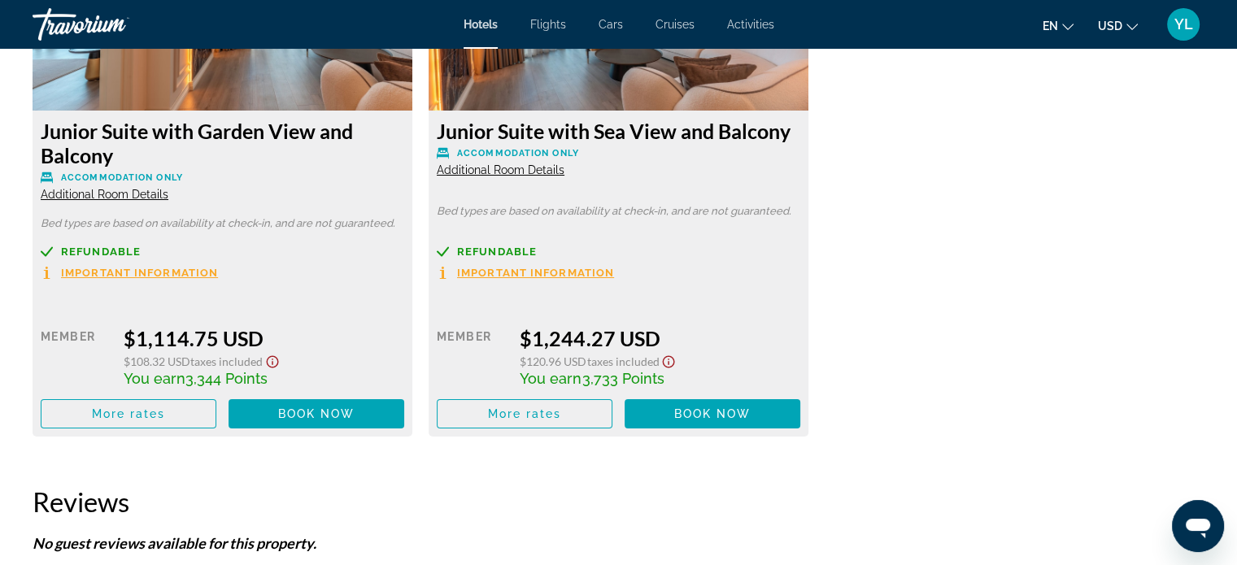
scroll to position [3478, 0]
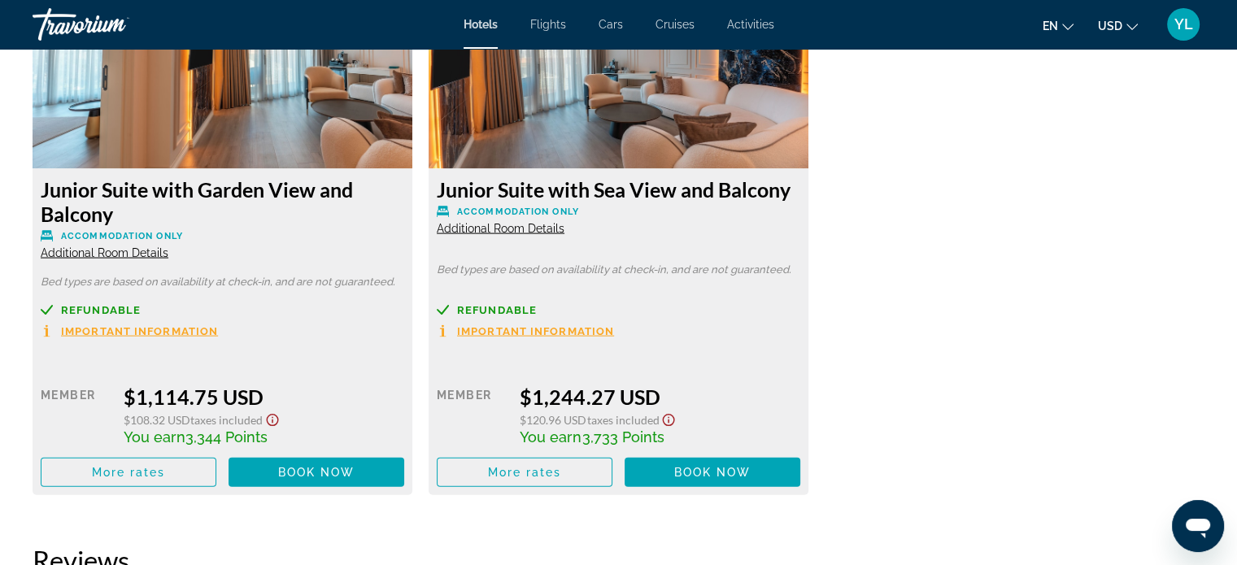
scroll to position [3559, 0]
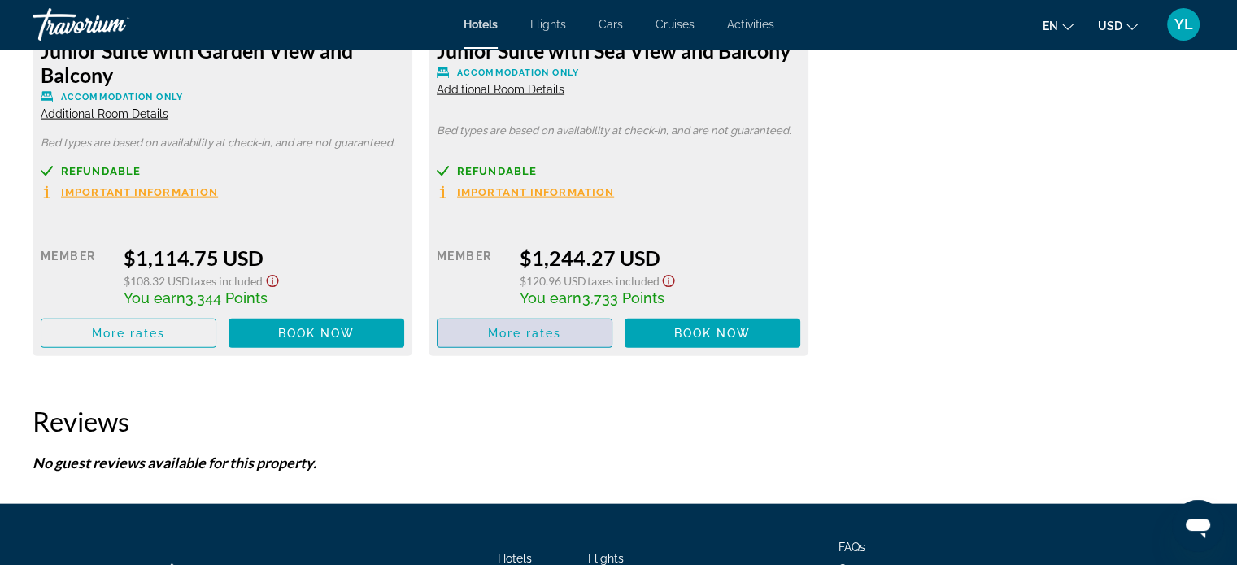
click at [522, 340] on span "More rates" at bounding box center [525, 333] width 74 height 13
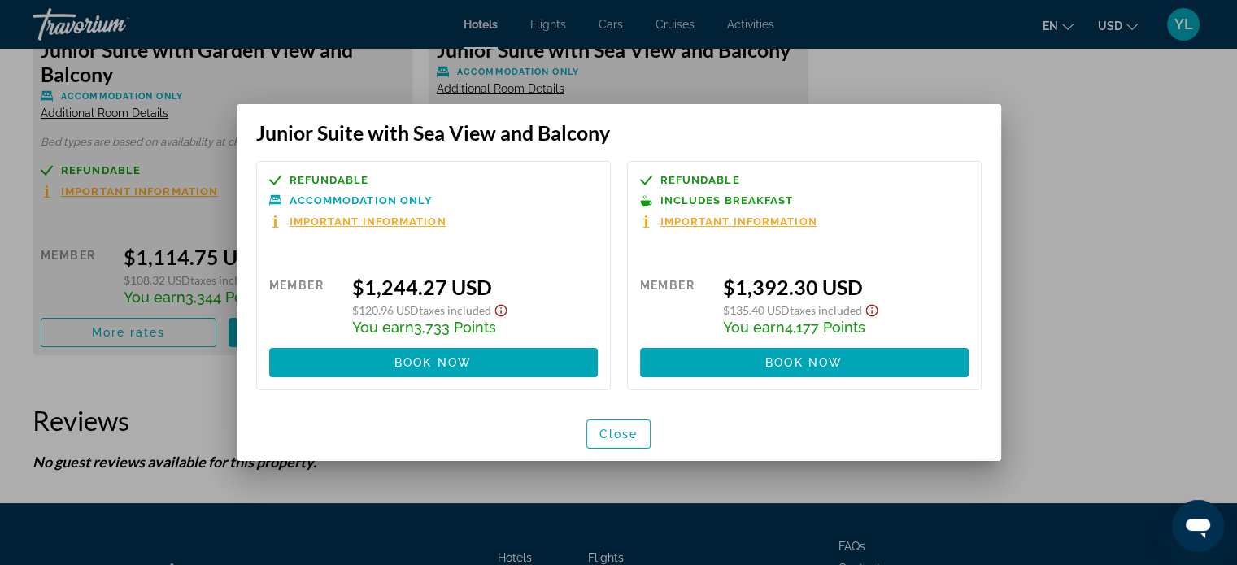
click at [1021, 307] on div at bounding box center [618, 282] width 1237 height 565
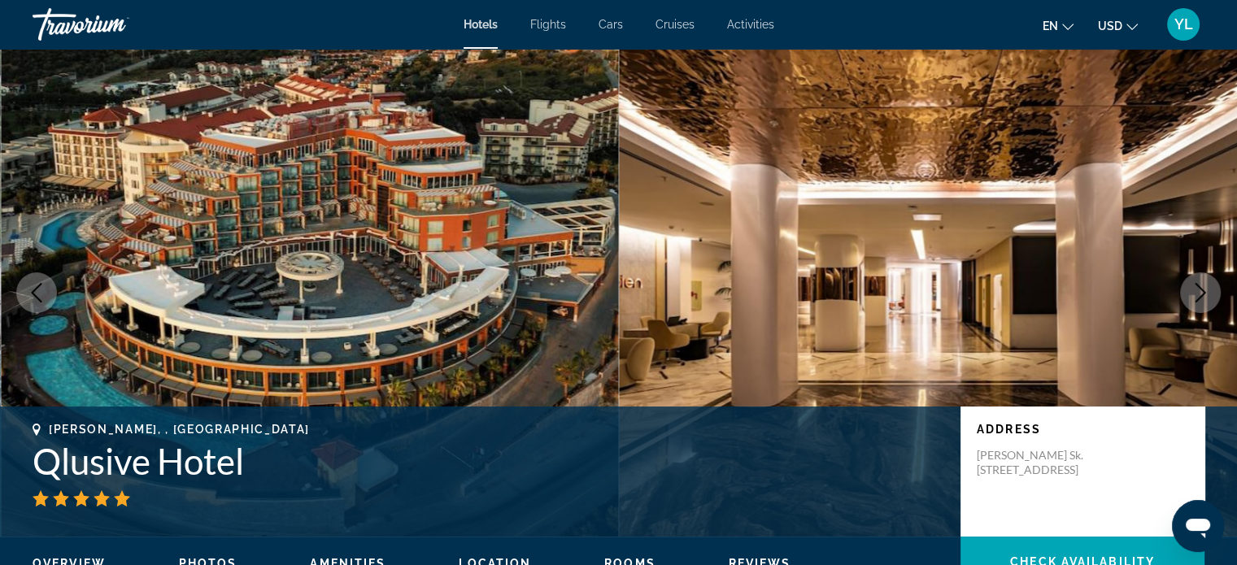
scroll to position [3559, 0]
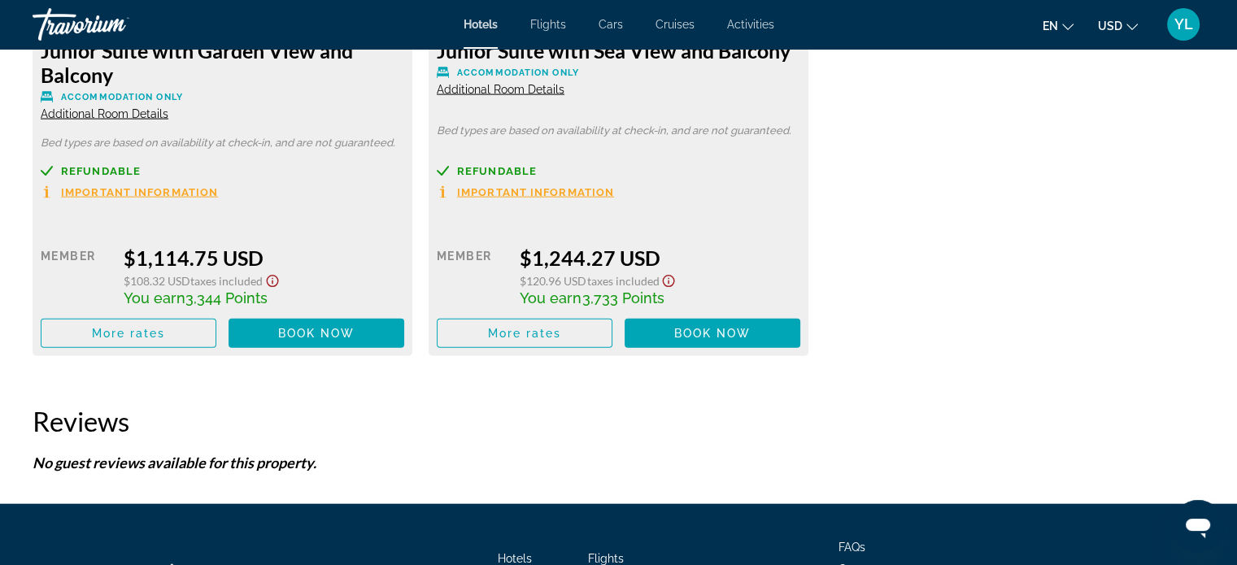
click at [554, 340] on span "More rates" at bounding box center [525, 333] width 74 height 13
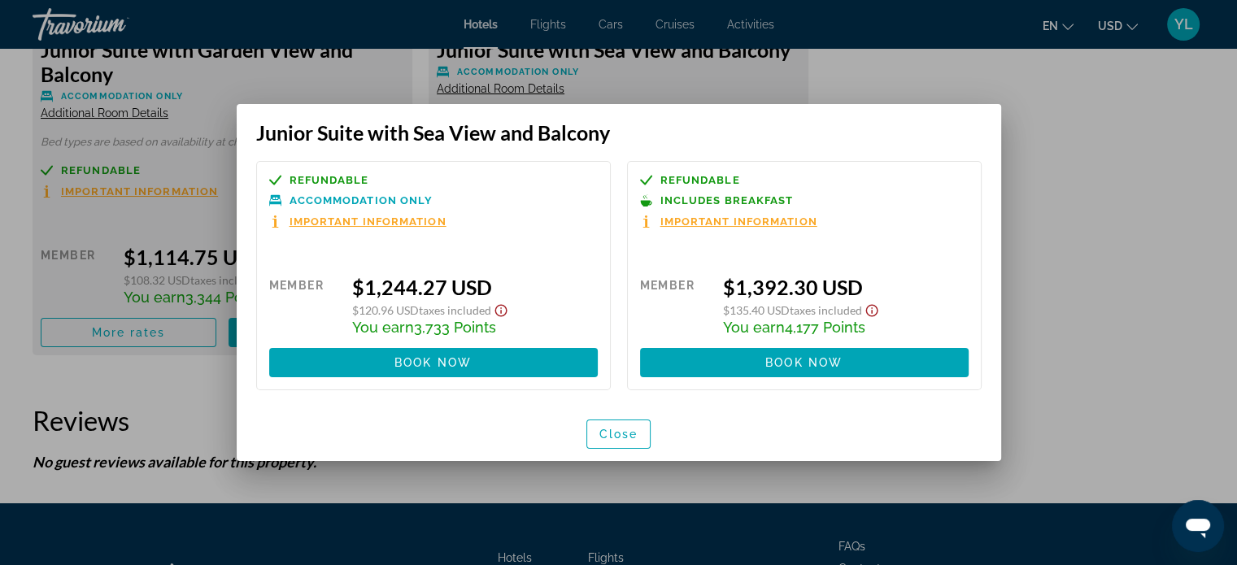
scroll to position [0, 0]
click at [1070, 194] on div at bounding box center [618, 282] width 1237 height 565
